Goal: Transaction & Acquisition: Download file/media

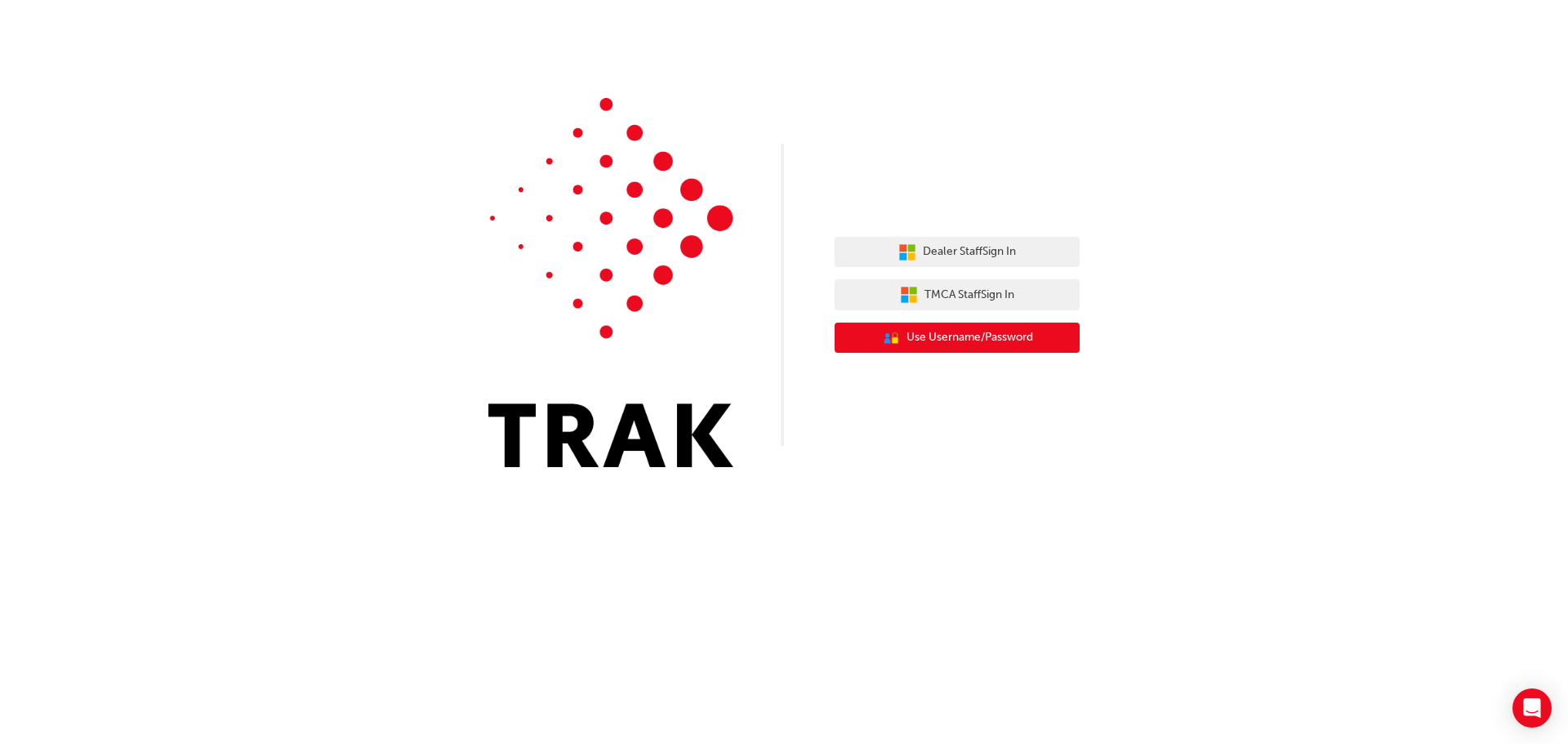
click at [903, 333] on button "User Authentication Icon - Blue Person, Gold Lock Use Username/Password" at bounding box center [957, 337] width 245 height 31
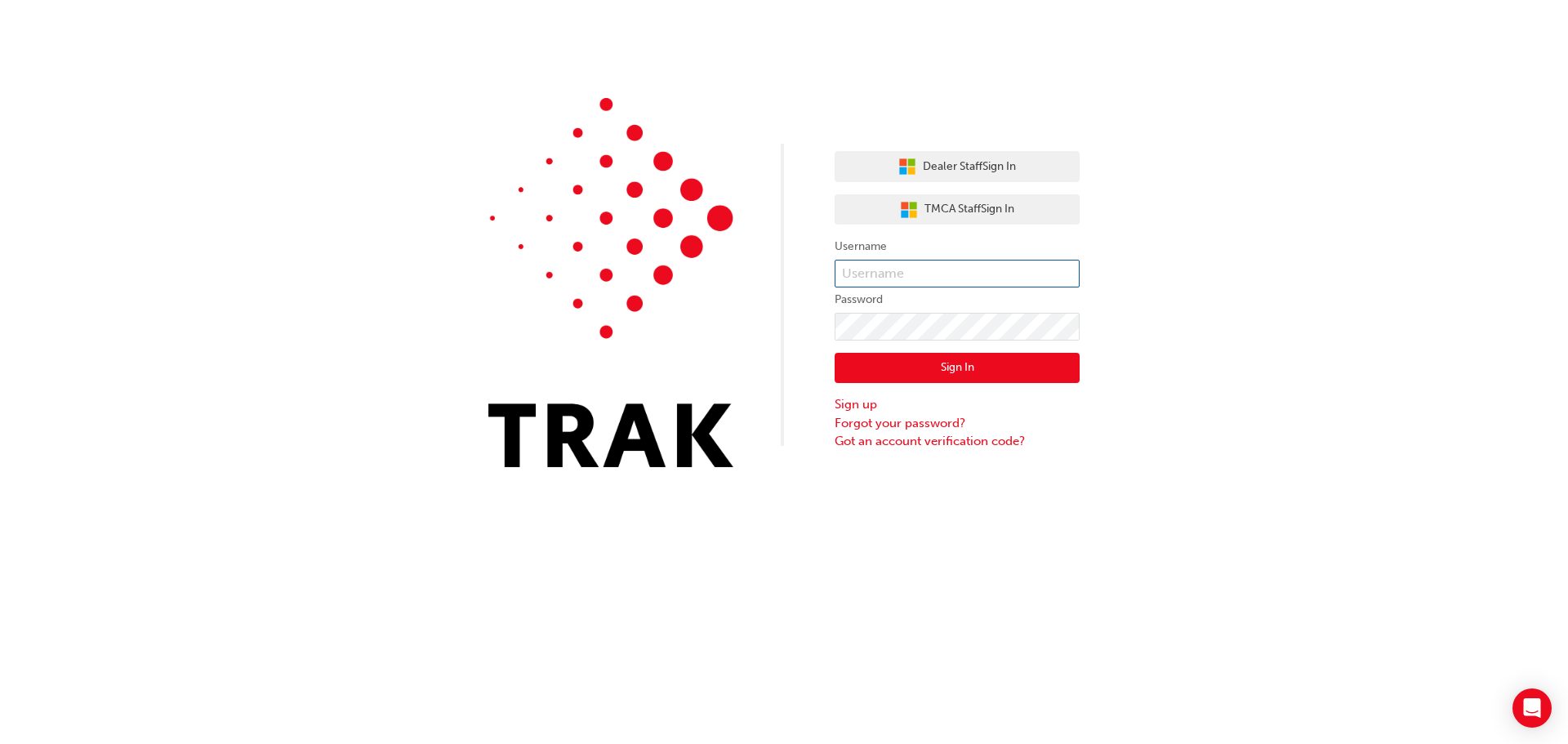
type input "SynchroDeveloper"
click at [926, 269] on input "SynchroDeveloper" at bounding box center [957, 273] width 245 height 28
drag, startPoint x: 810, startPoint y: 298, endPoint x: 828, endPoint y: 320, distance: 28.4
click at [810, 298] on div "Dealer Staff Sign In TMCA Staff Sign In Username SynchroDeveloper Password Sign…" at bounding box center [784, 246] width 1568 height 492
click at [862, 362] on button "Sign In" at bounding box center [957, 367] width 245 height 31
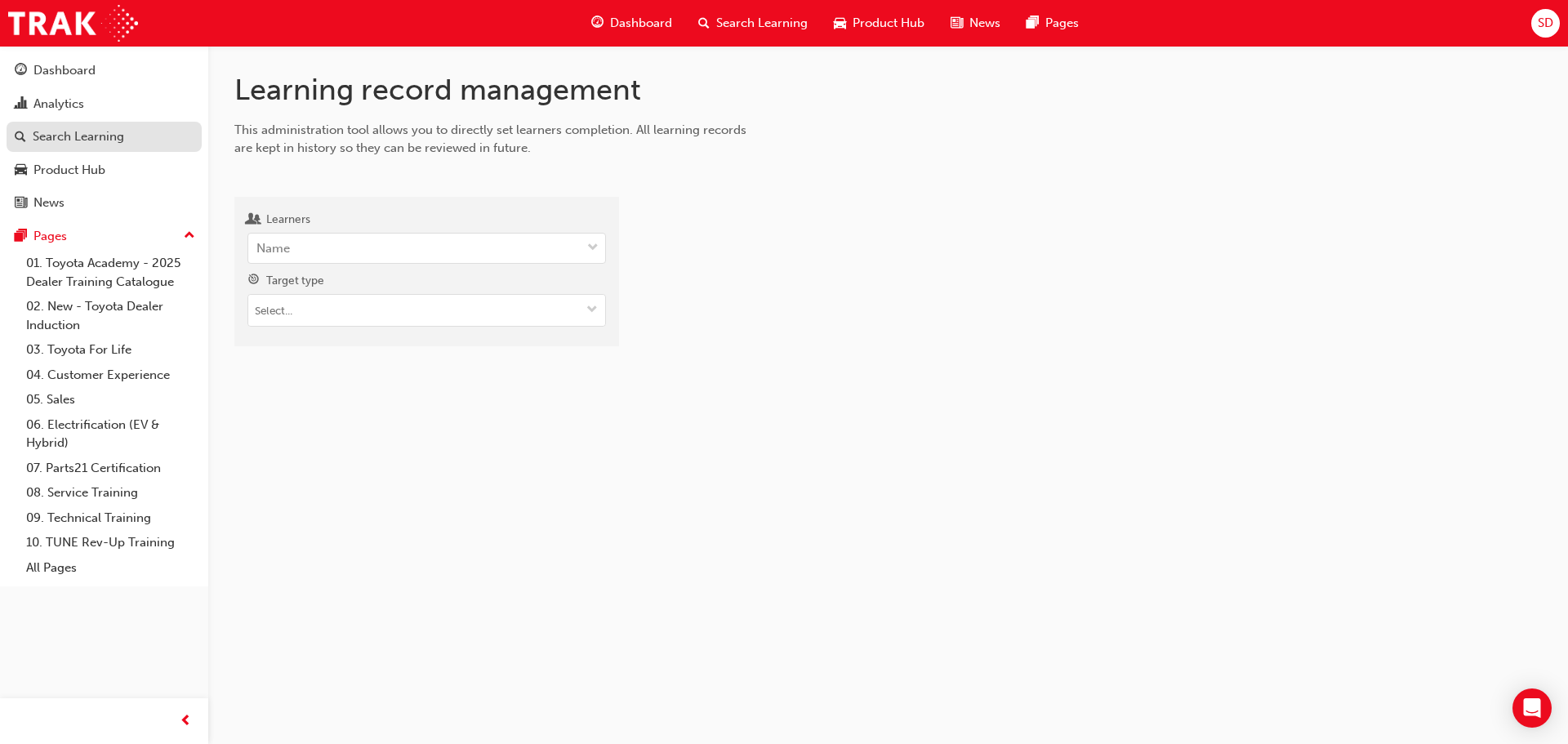
click at [97, 139] on div "Search Learning" at bounding box center [78, 137] width 91 height 18
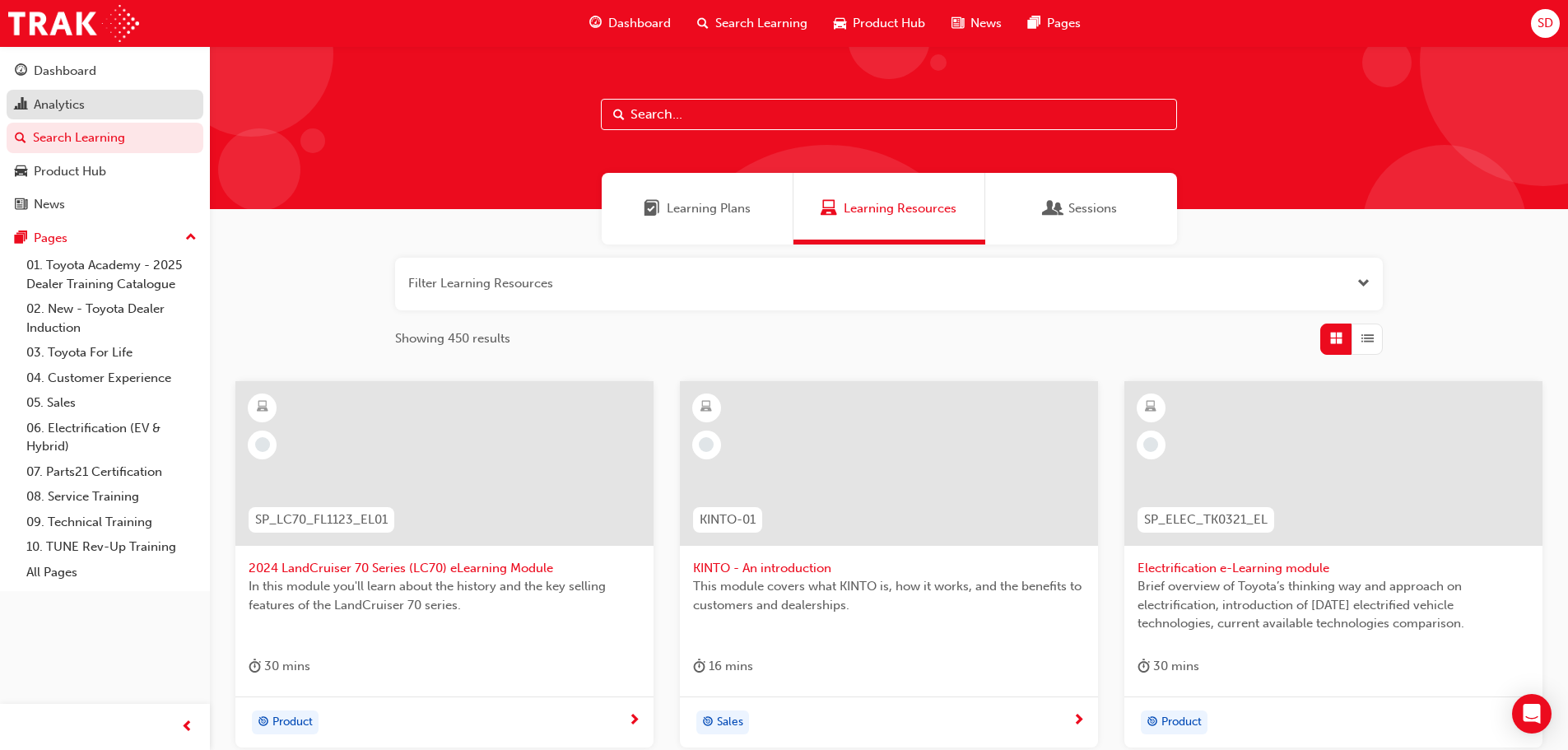
click at [96, 104] on div "Analytics" at bounding box center [105, 105] width 180 height 20
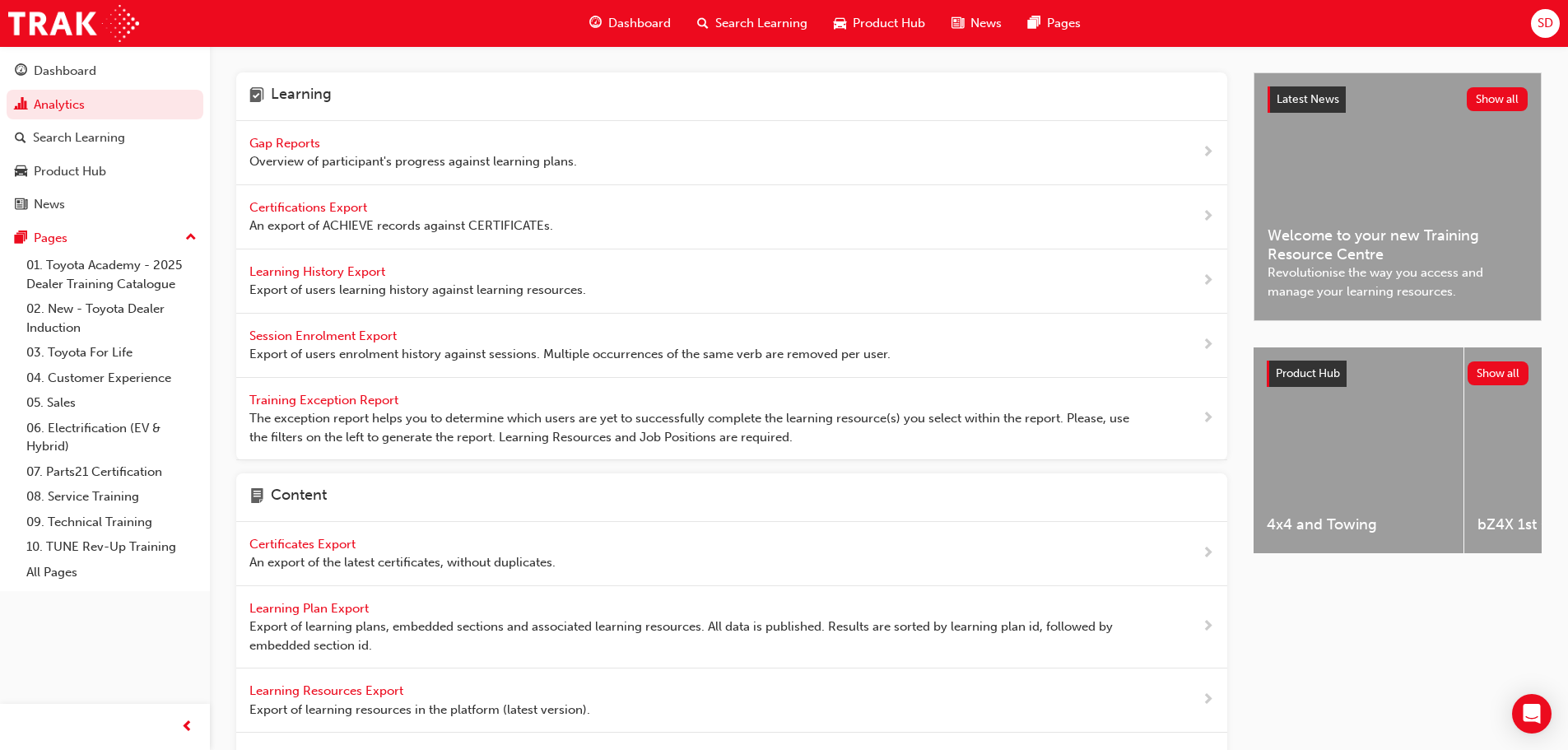
click at [332, 274] on span "Learning History Export" at bounding box center [319, 271] width 139 height 15
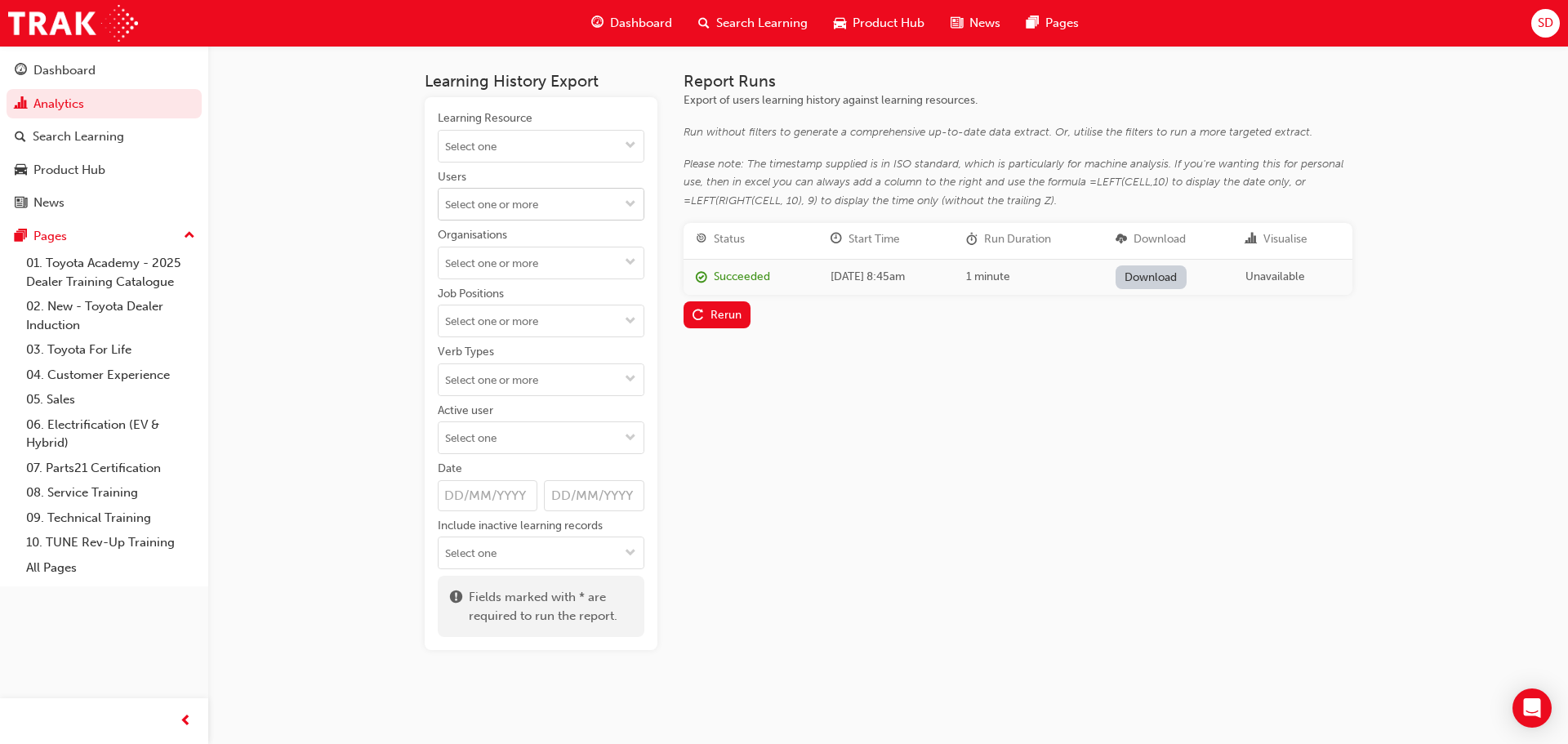
click at [504, 198] on input "Users" at bounding box center [541, 204] width 205 height 31
type input "[PERSON_NAME]"
click at [507, 230] on li "[PERSON_NAME]" at bounding box center [541, 236] width 206 height 31
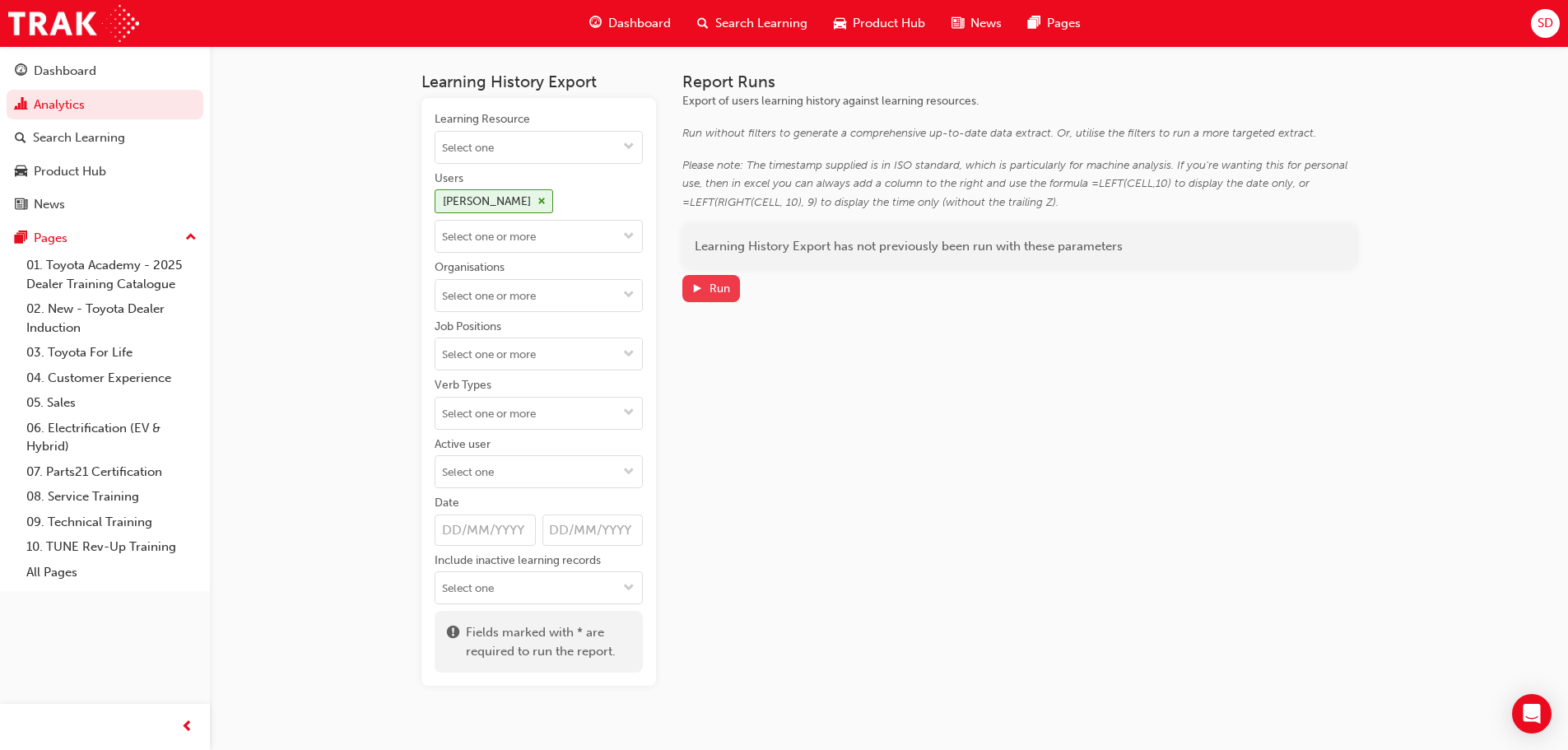
click at [709, 287] on div "Run" at bounding box center [711, 288] width 39 height 17
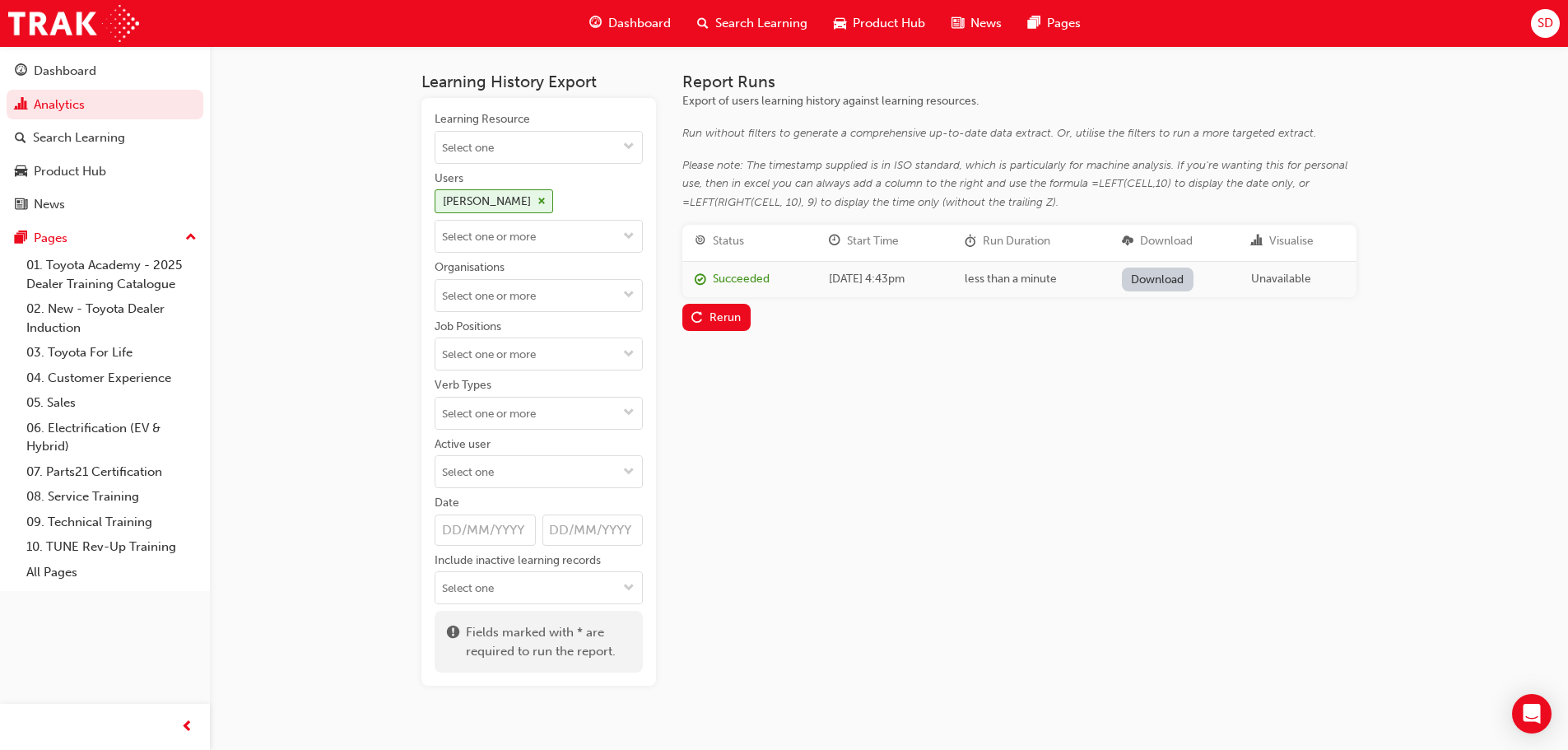
click at [1184, 273] on link "Download" at bounding box center [1158, 279] width 72 height 24
